Goal: Check status: Check status

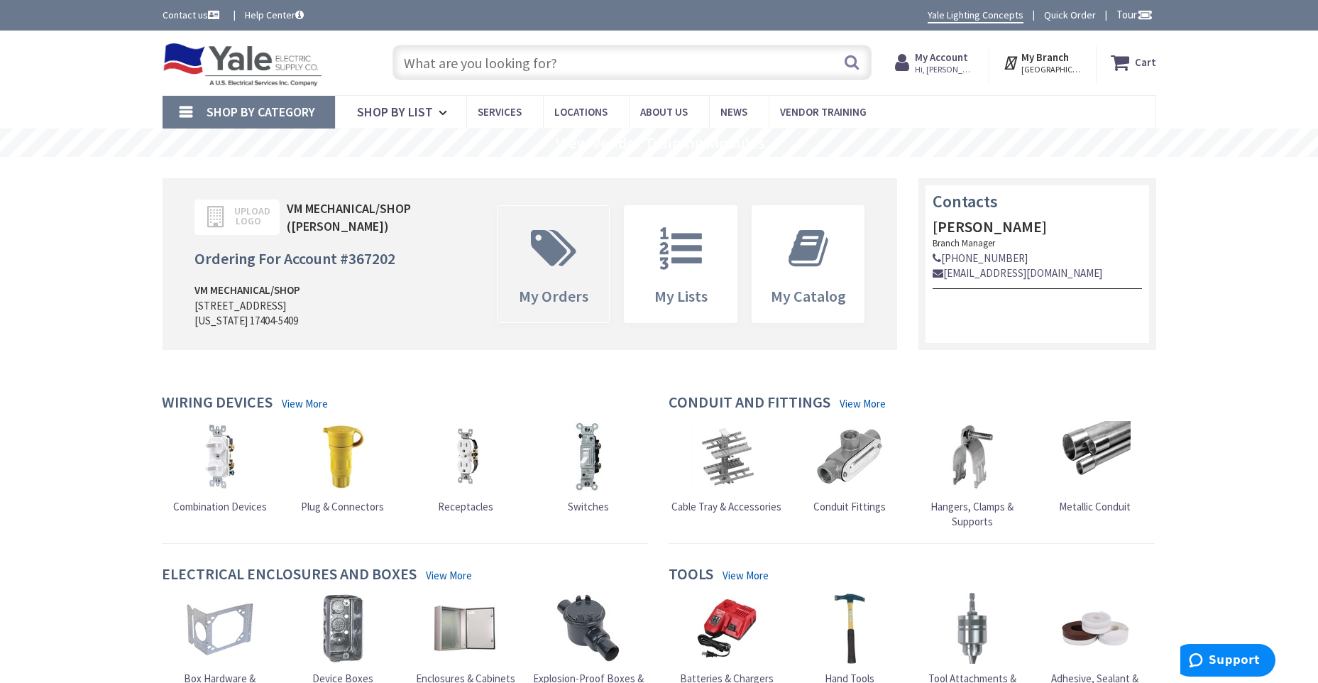
click at [563, 257] on icon at bounding box center [554, 248] width 60 height 43
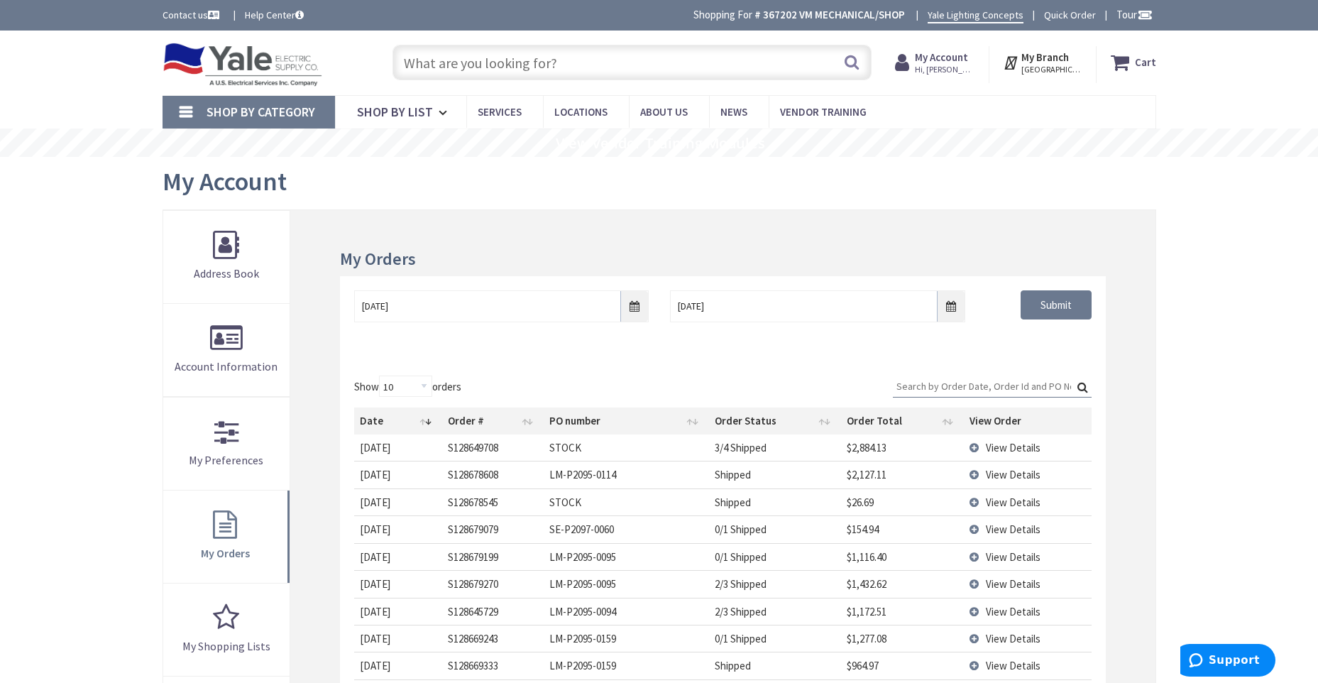
scroll to position [71, 0]
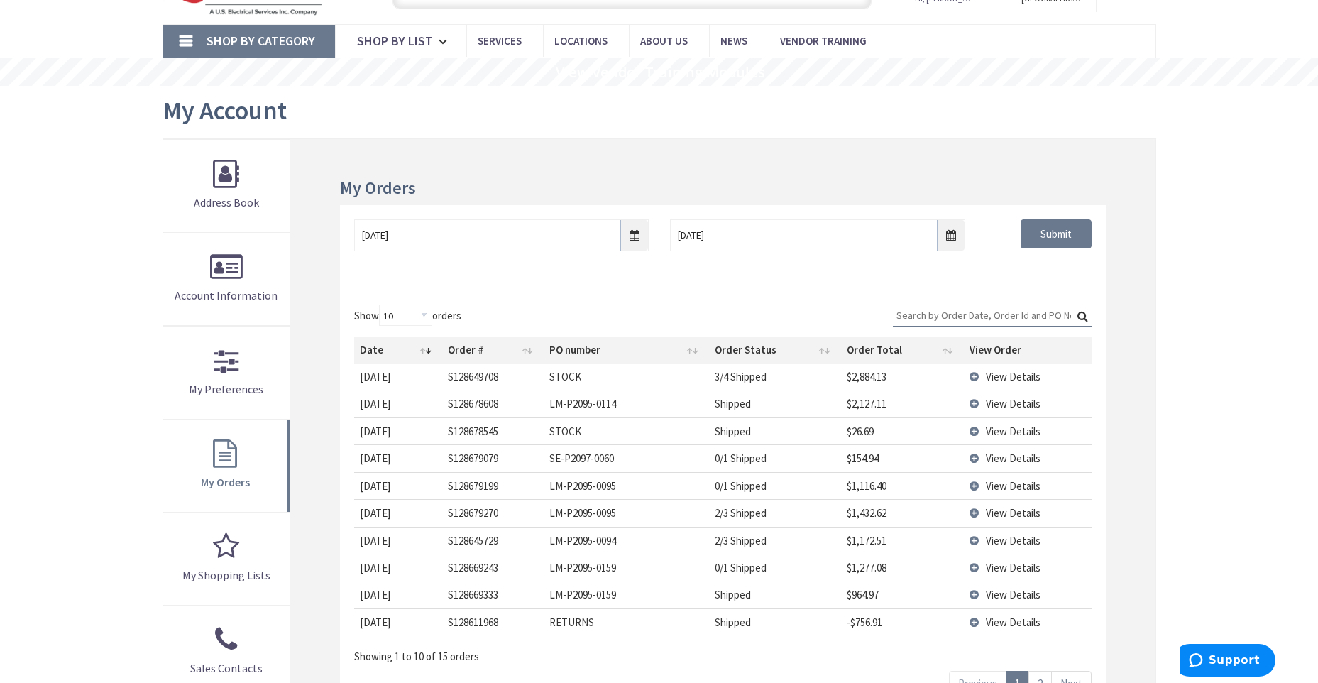
click at [979, 458] on td "View Details" at bounding box center [1027, 457] width 127 height 27
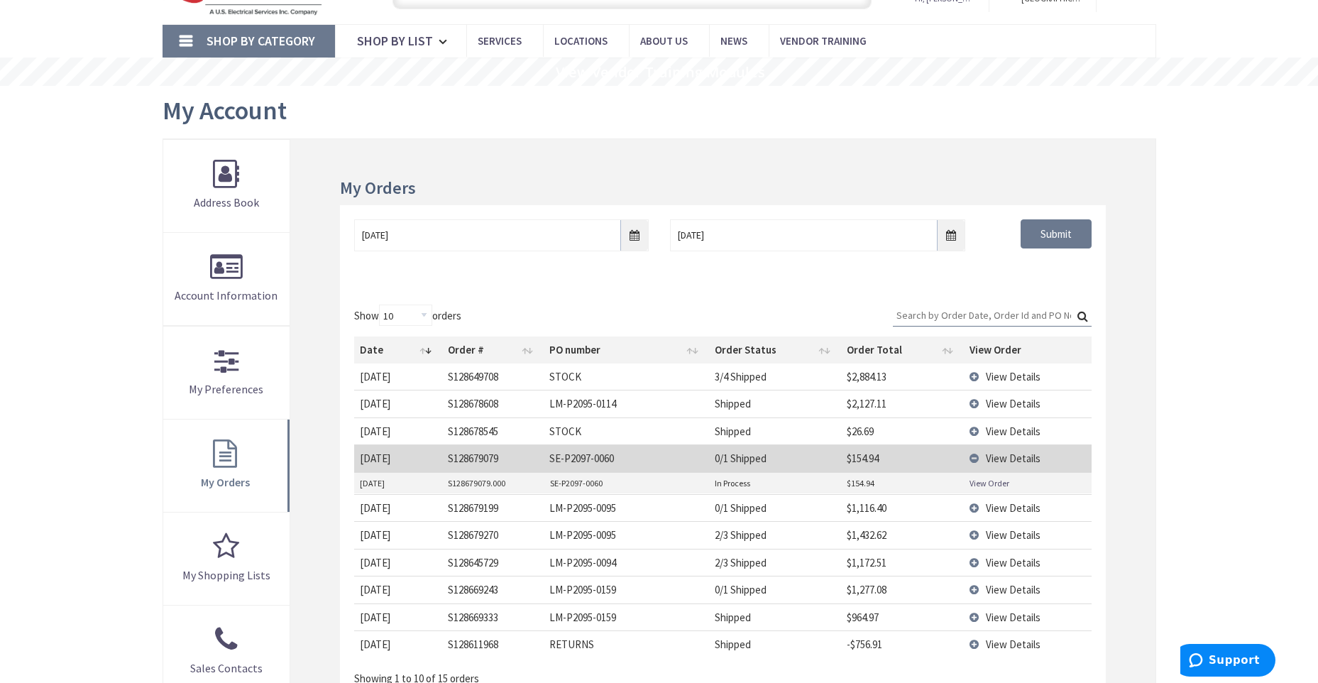
click at [980, 510] on td "View Details" at bounding box center [1027, 507] width 127 height 27
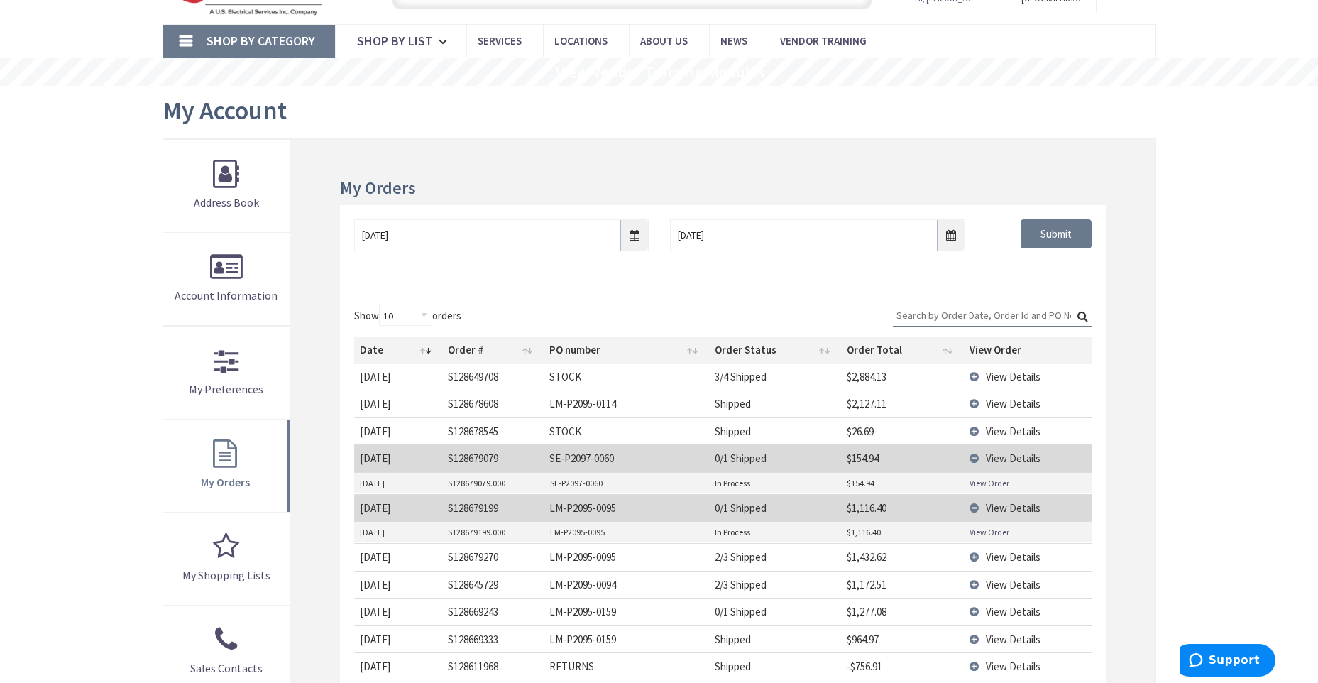
click at [981, 532] on link "View Order" at bounding box center [990, 532] width 40 height 12
click at [977, 456] on td "View Details" at bounding box center [1027, 457] width 127 height 27
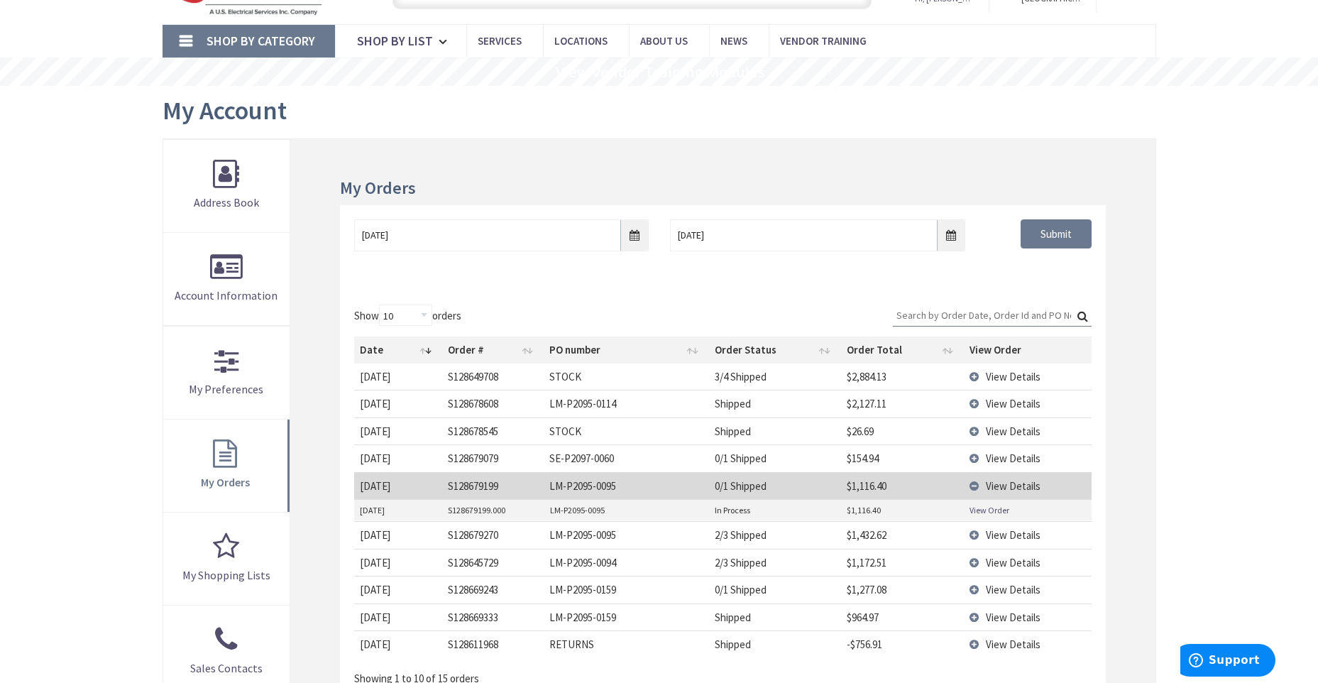
click at [974, 483] on td "View Details" at bounding box center [1027, 485] width 127 height 27
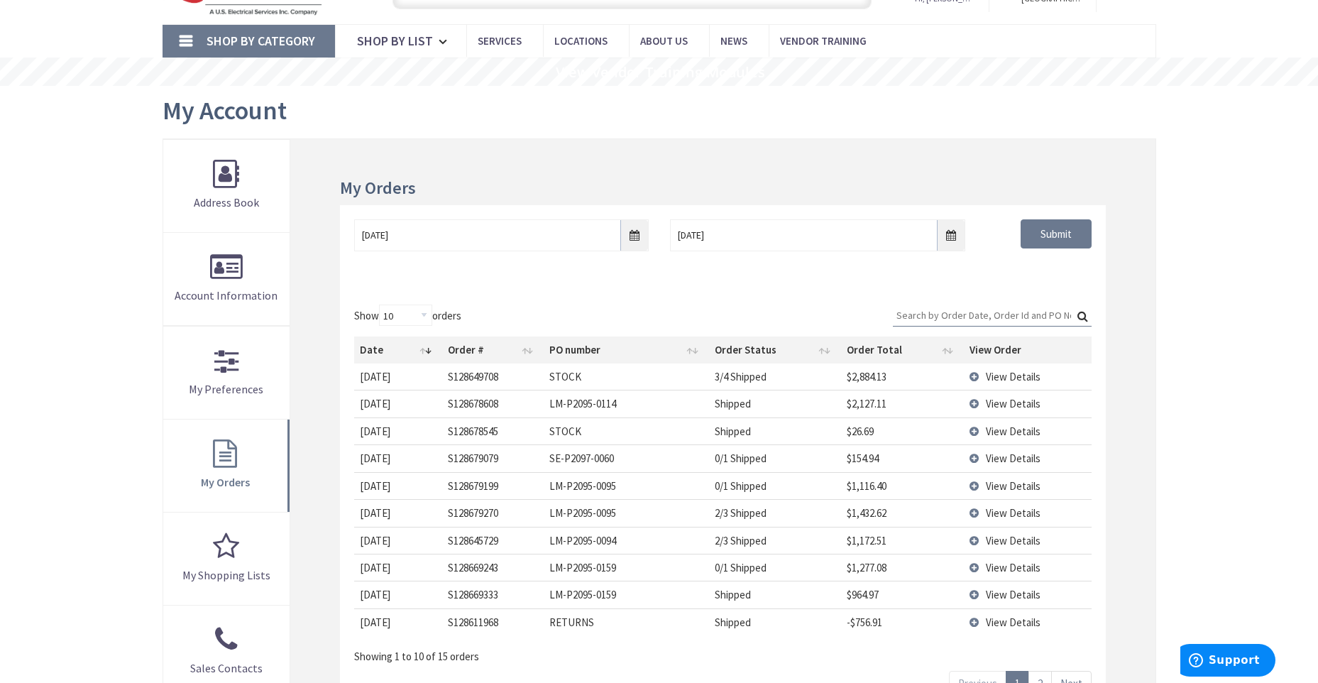
click at [975, 512] on td "View Details" at bounding box center [1027, 512] width 127 height 27
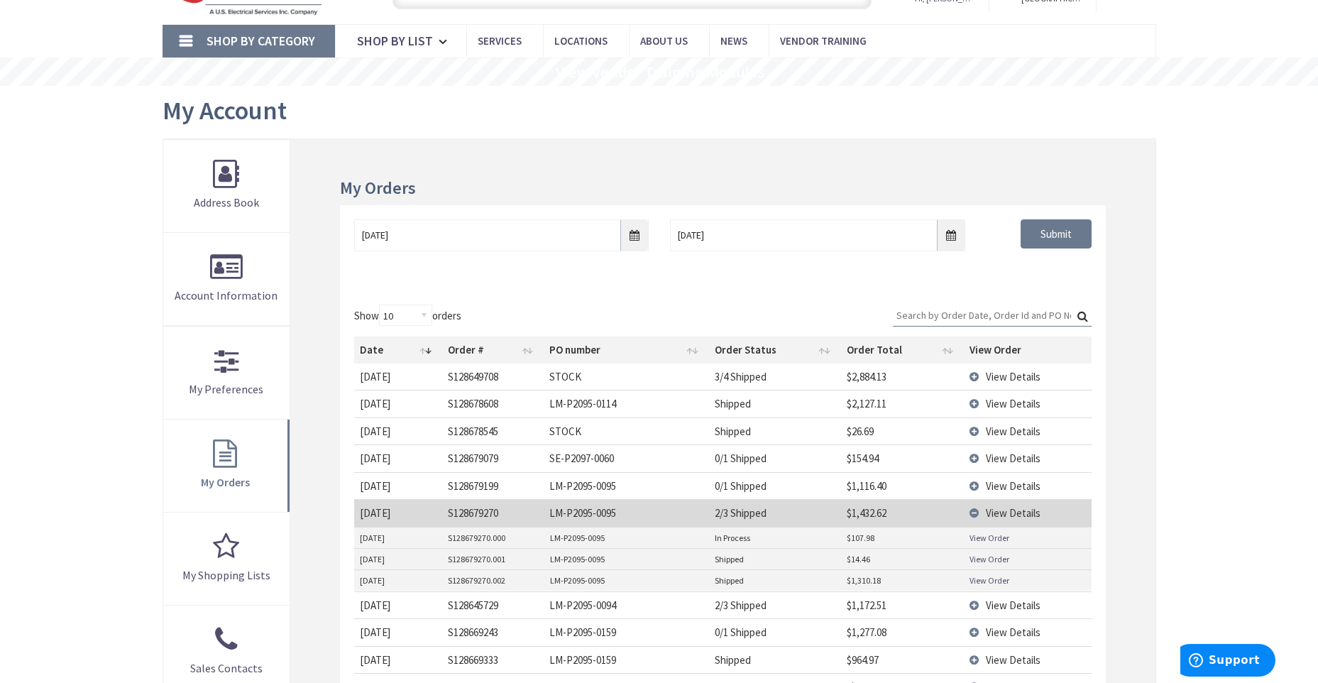
click at [983, 537] on link "View Order" at bounding box center [990, 538] width 40 height 12
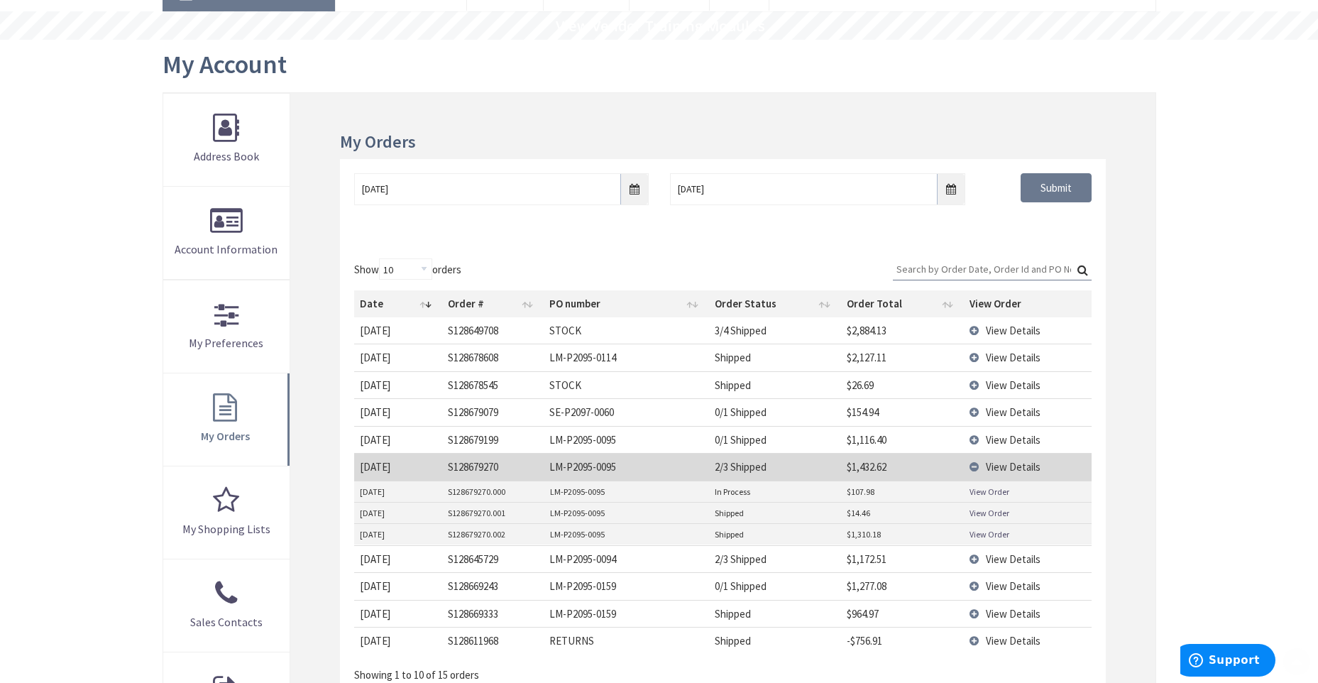
scroll to position [142, 0]
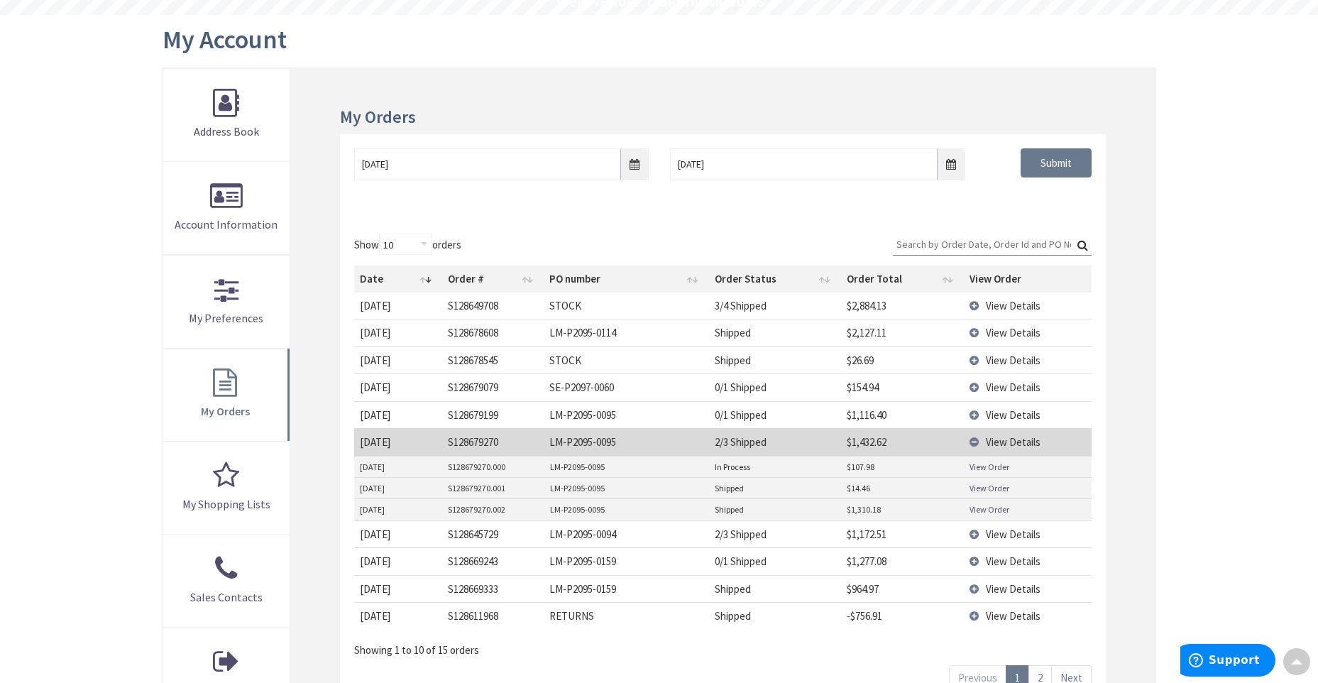
click at [976, 440] on td "View Details" at bounding box center [1027, 441] width 127 height 27
